Goal: Check status: Check status

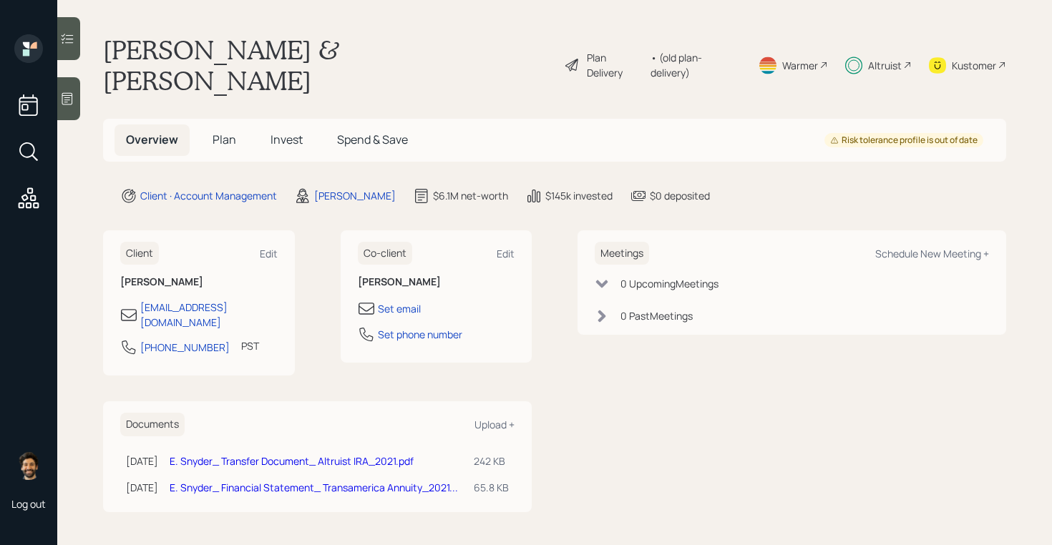
click at [288, 132] on span "Invest" at bounding box center [287, 140] width 32 height 16
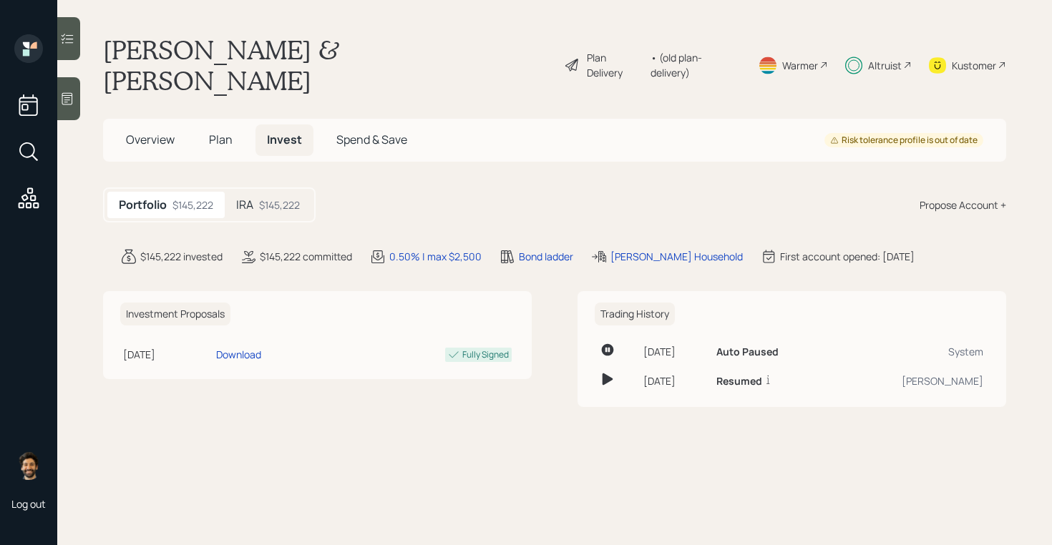
click at [288, 198] on div "$145,222" at bounding box center [279, 205] width 41 height 15
